Goal: Task Accomplishment & Management: Manage account settings

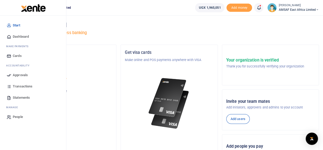
click at [17, 75] on span "Approvals" at bounding box center [20, 74] width 15 height 5
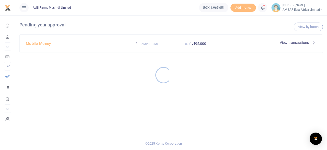
click at [38, 42] on div at bounding box center [163, 75] width 327 height 150
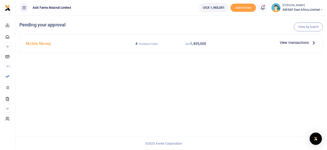
click at [285, 46] on div "View transactions" at bounding box center [298, 43] width 41 height 8
click at [285, 43] on span "View transactions" at bounding box center [294, 43] width 29 height 6
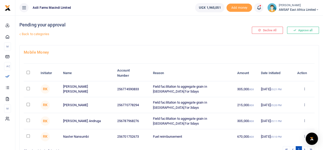
click at [27, 72] on input "\a \a : activate to sort column descending" at bounding box center [28, 72] width 3 height 3
checkbox input "true"
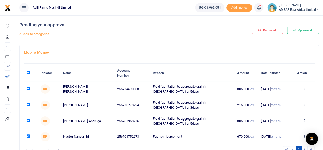
checkbox input "true"
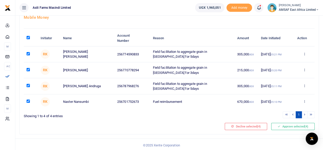
scroll to position [36, 0]
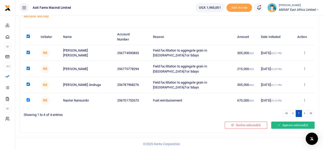
click at [290, 124] on button "Approve selected (4)" at bounding box center [293, 124] width 43 height 7
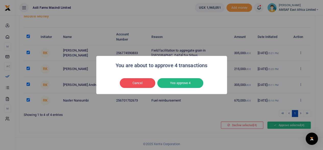
scroll to position [30, 0]
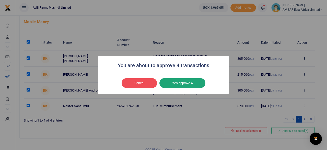
click at [177, 83] on button "Yes approve 4" at bounding box center [183, 83] width 46 height 10
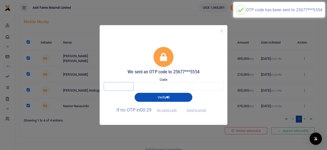
click at [114, 87] on input "text" at bounding box center [119, 86] width 30 height 9
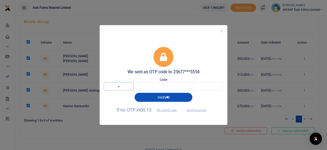
type input "8"
type input "9"
type input "2"
type input "9"
